Goal: Information Seeking & Learning: Learn about a topic

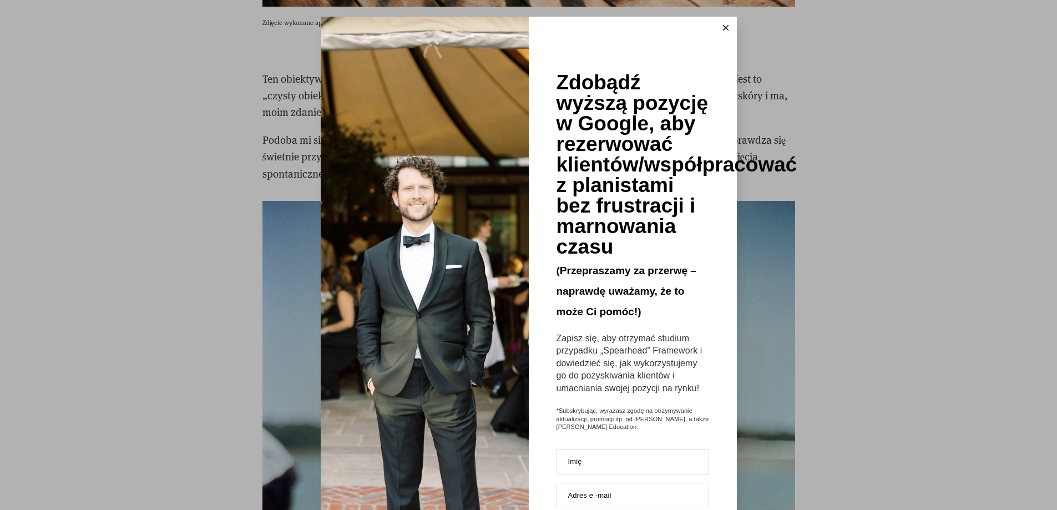
scroll to position [2054, 0]
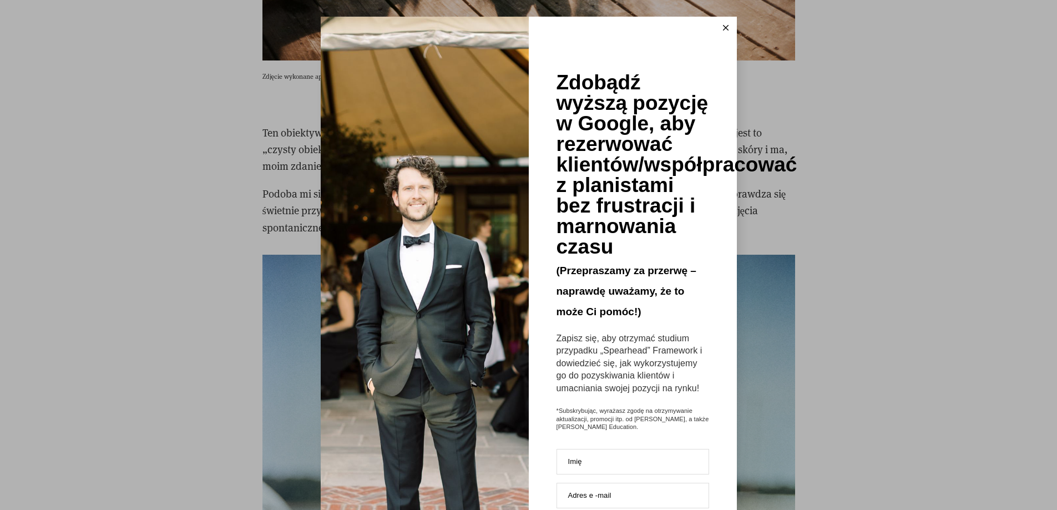
click at [724, 27] on icon at bounding box center [726, 28] width 6 height 6
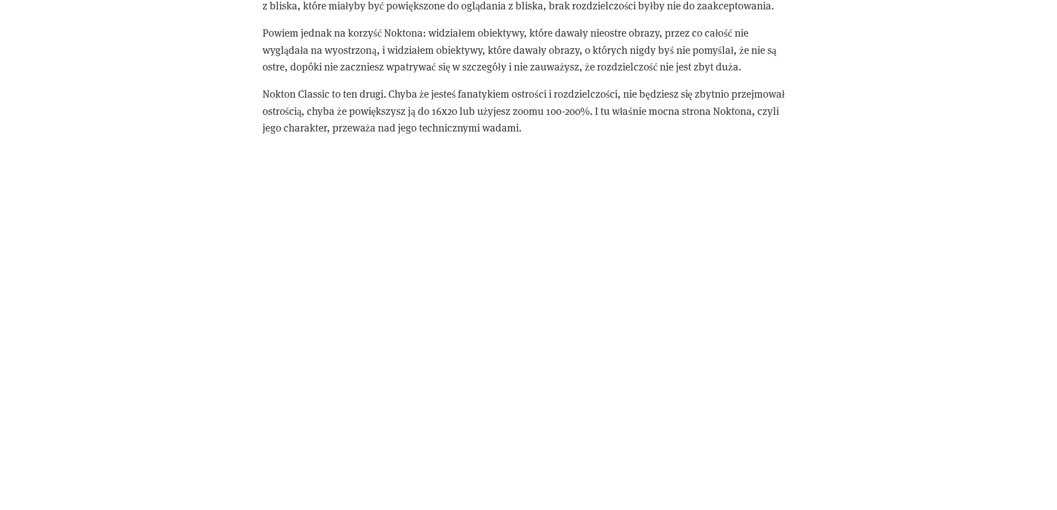
scroll to position [3219, 0]
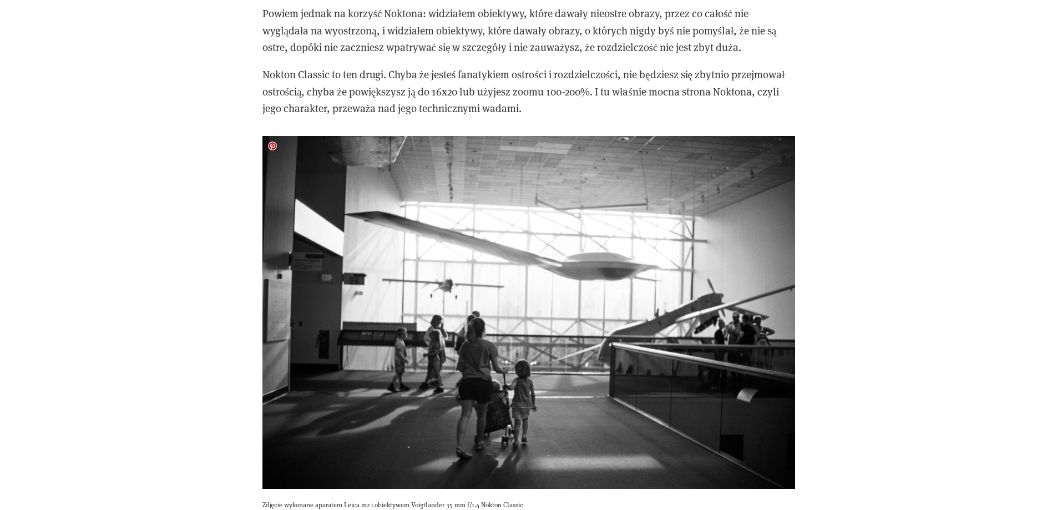
click at [635, 259] on img at bounding box center [529, 313] width 533 height 354
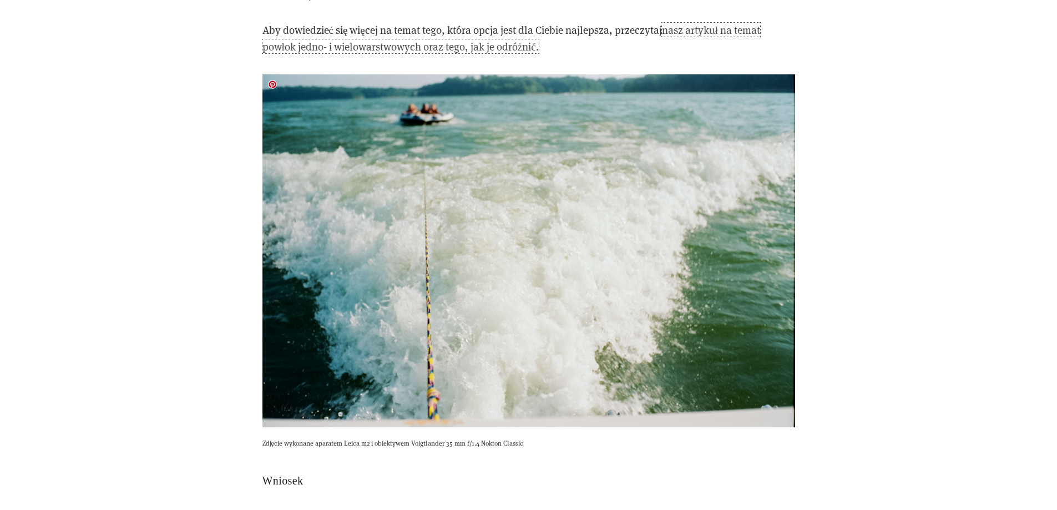
scroll to position [3996, 0]
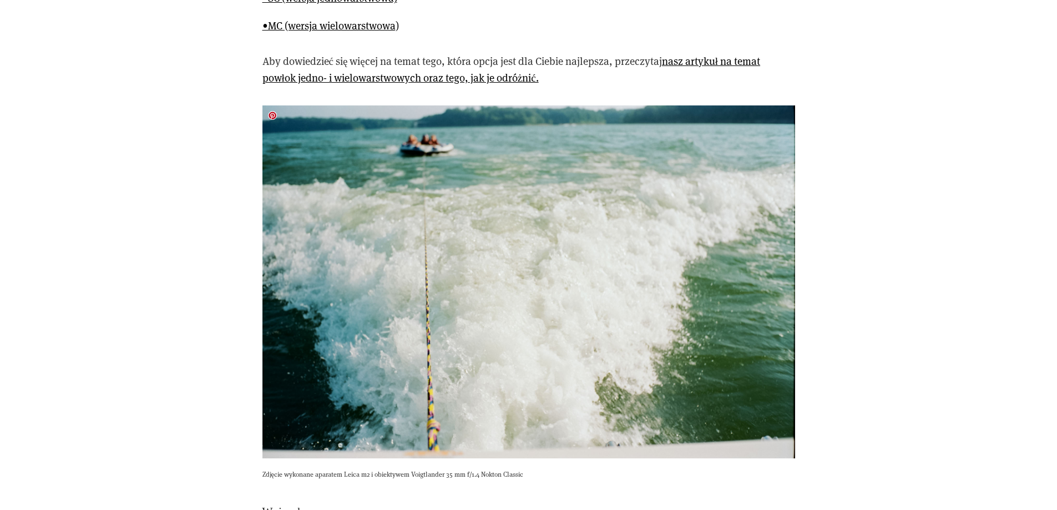
click at [480, 171] on img at bounding box center [529, 282] width 533 height 354
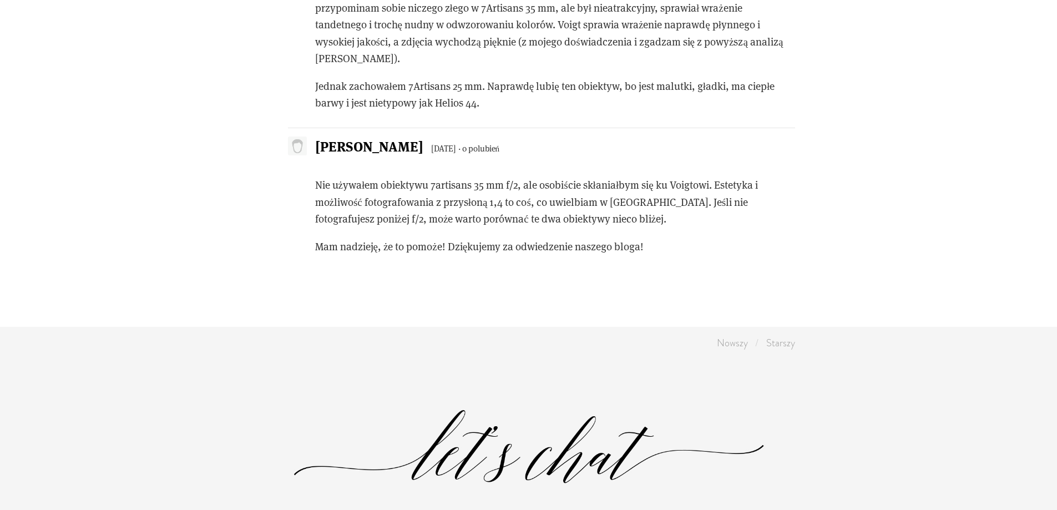
scroll to position [5106, 0]
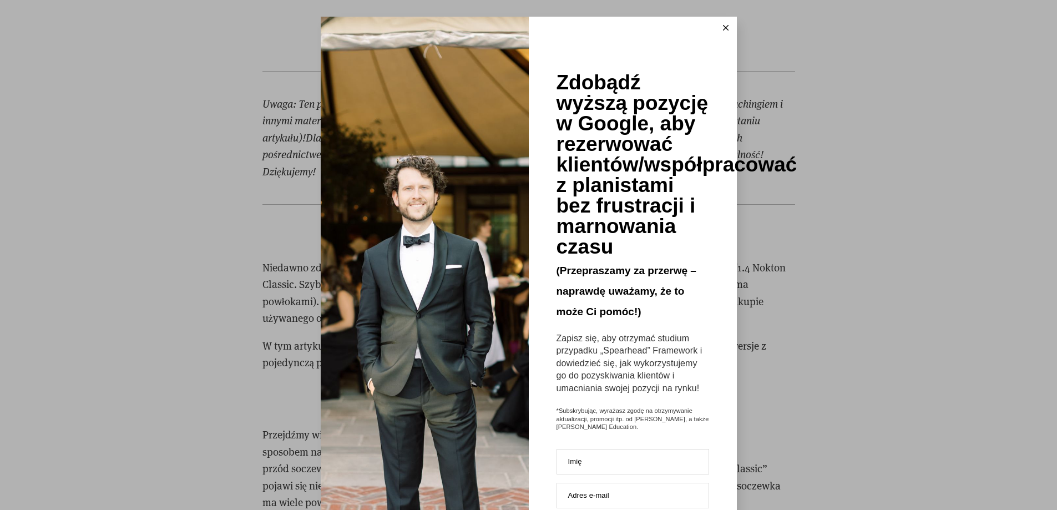
scroll to position [1221, 0]
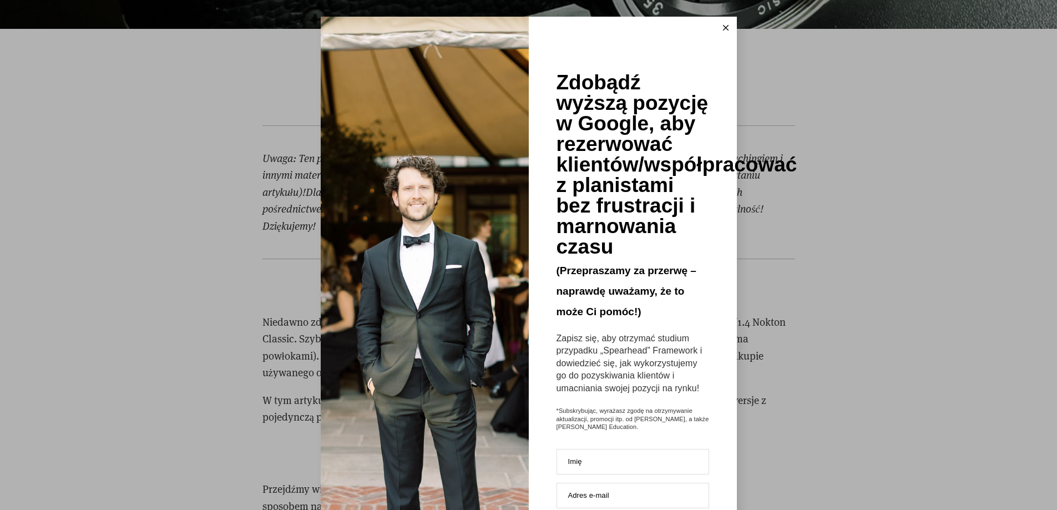
click at [723, 28] on icon at bounding box center [726, 28] width 6 height 6
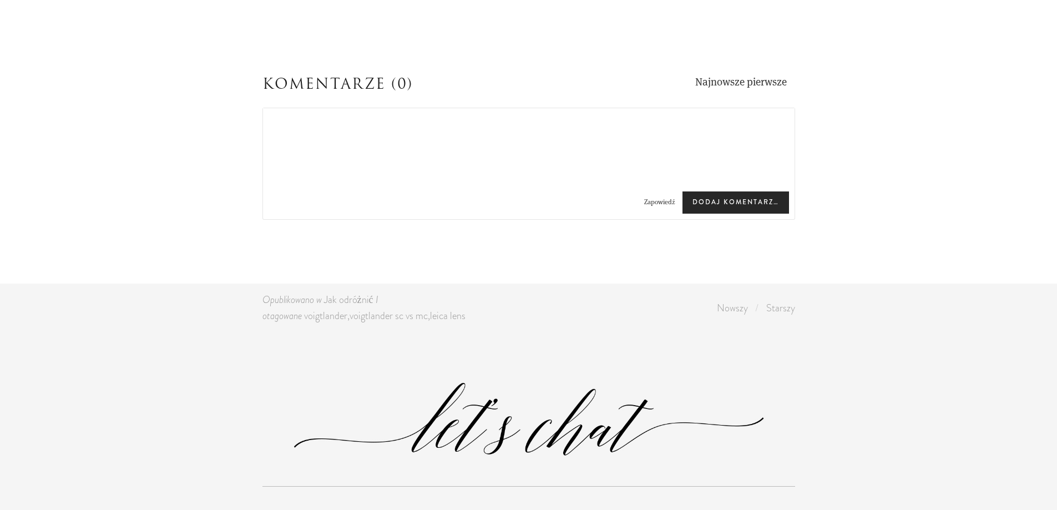
scroll to position [2609, 0]
